Goal: Navigation & Orientation: Find specific page/section

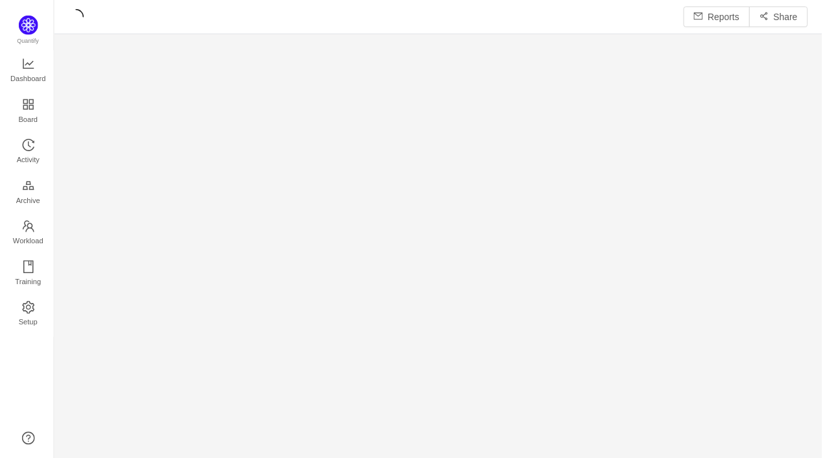
scroll to position [461, 773]
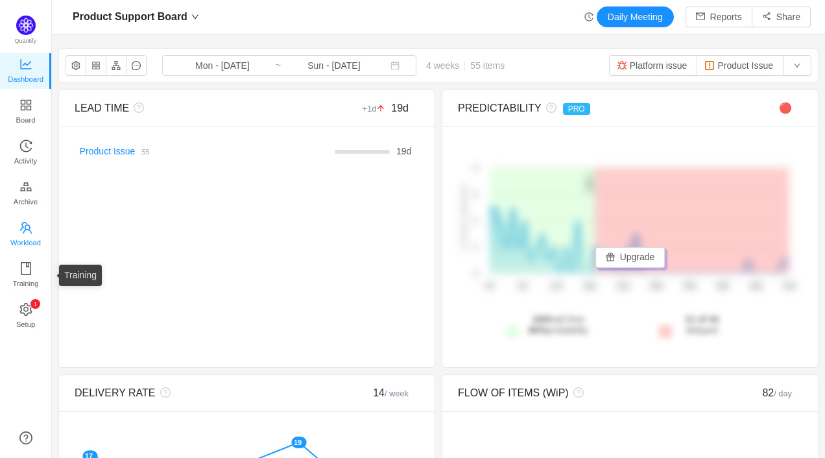
click at [29, 243] on span "Workload" at bounding box center [25, 243] width 30 height 26
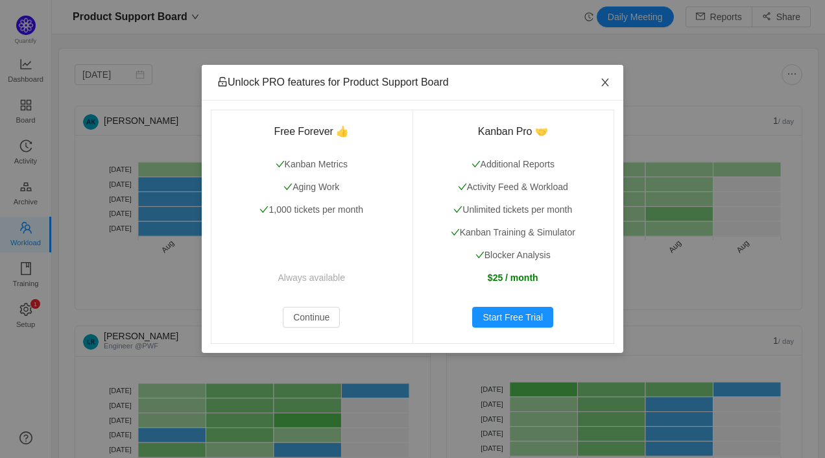
click at [607, 80] on icon "icon: close" at bounding box center [604, 83] width 7 height 8
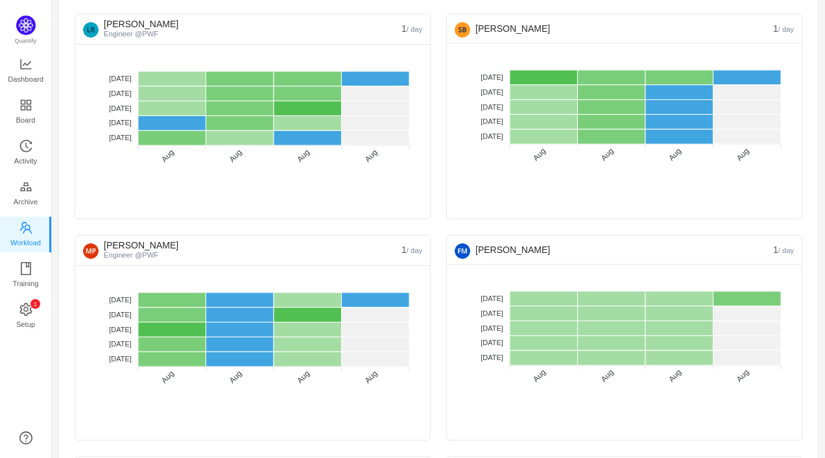
scroll to position [337, 0]
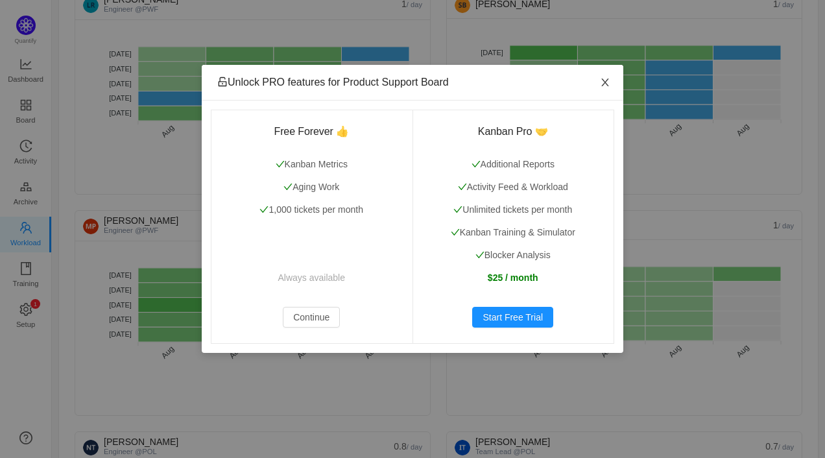
click at [609, 78] on icon "icon: close" at bounding box center [605, 82] width 10 height 10
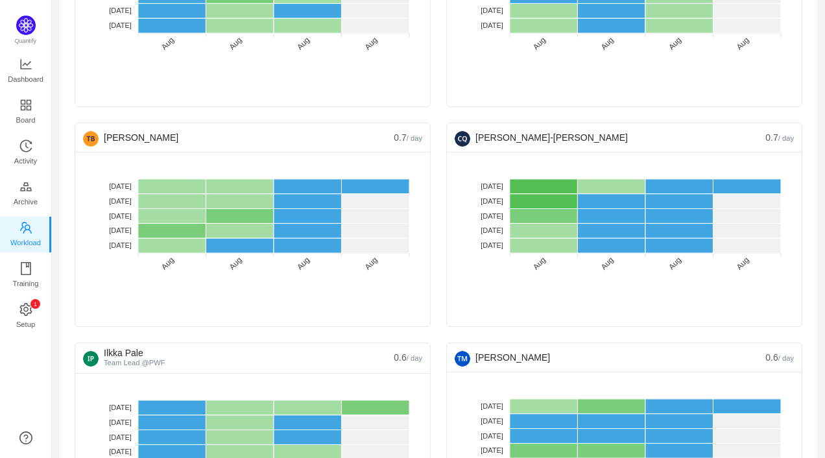
scroll to position [1052, 0]
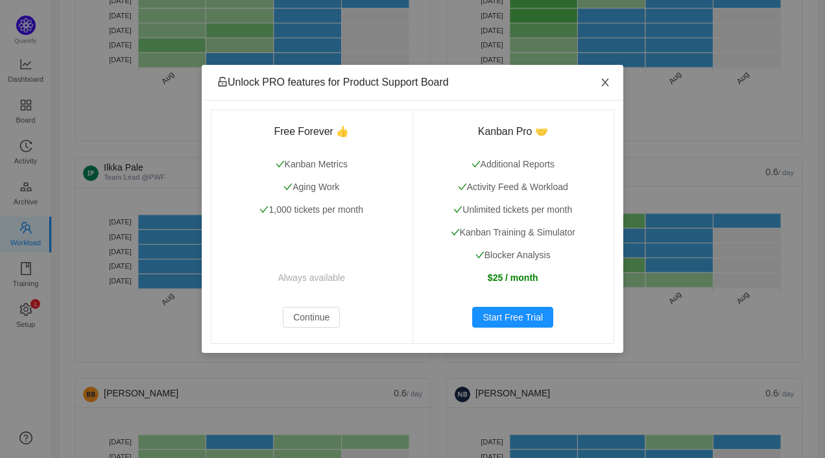
click at [612, 81] on span "Close" at bounding box center [605, 83] width 36 height 36
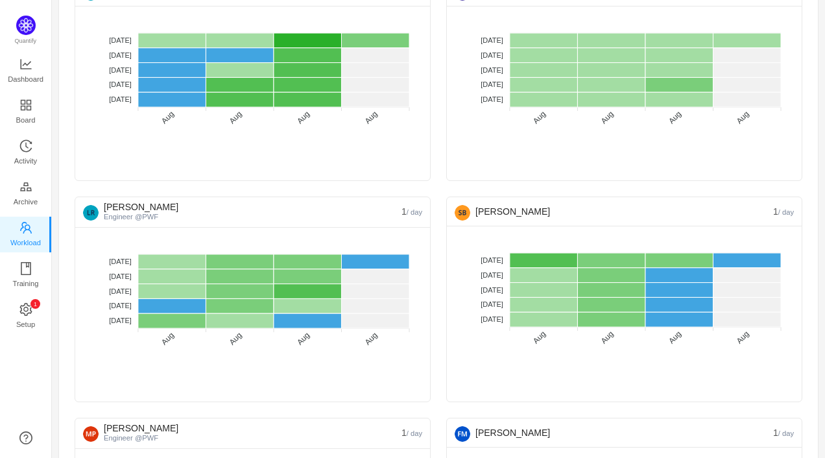
scroll to position [0, 0]
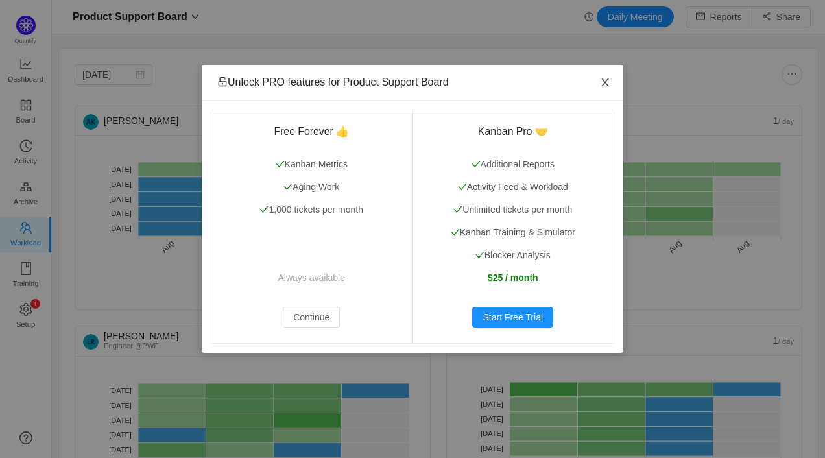
click at [606, 84] on icon "icon: close" at bounding box center [605, 82] width 10 height 10
click at [609, 79] on icon "icon: close" at bounding box center [605, 82] width 10 height 10
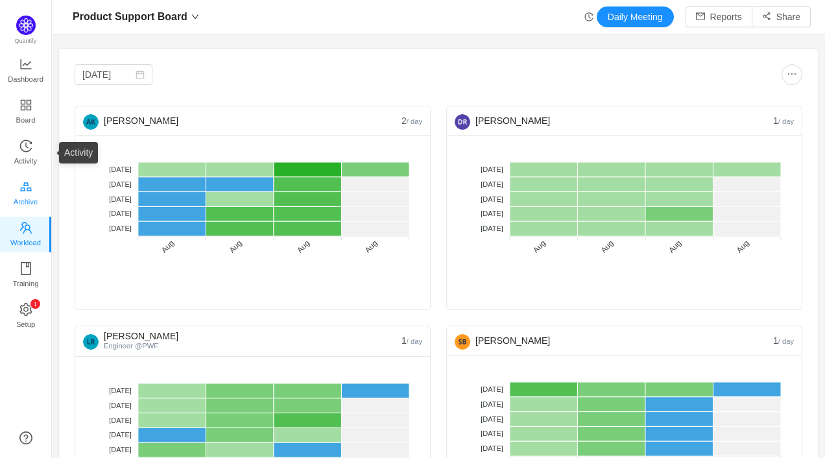
click at [30, 181] on link "Archive" at bounding box center [25, 194] width 13 height 26
click at [24, 157] on span "Activity" at bounding box center [25, 161] width 23 height 26
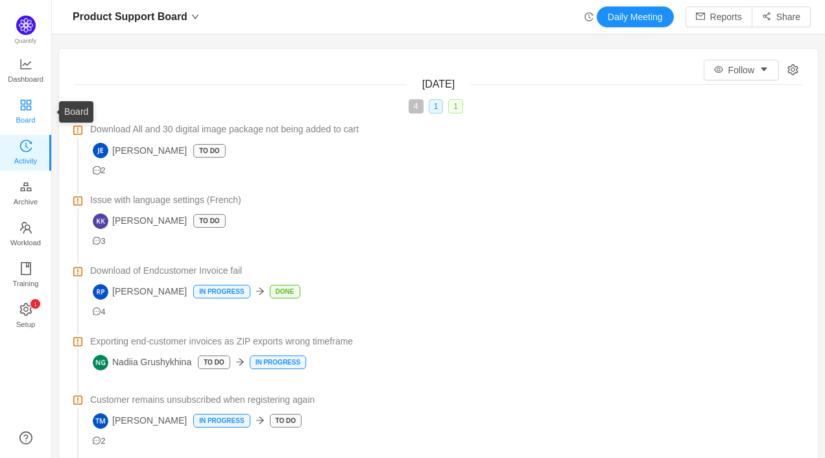
click at [21, 110] on span "Board" at bounding box center [25, 120] width 19 height 26
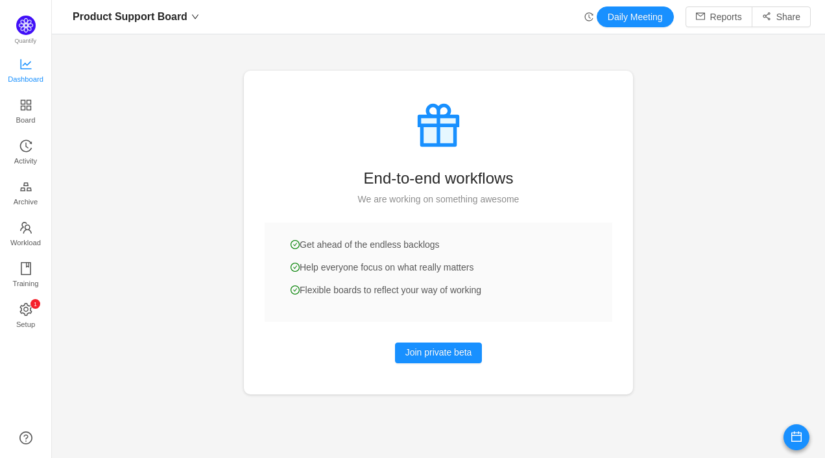
click at [26, 77] on span "Dashboard" at bounding box center [26, 79] width 36 height 26
